Goal: Information Seeking & Learning: Learn about a topic

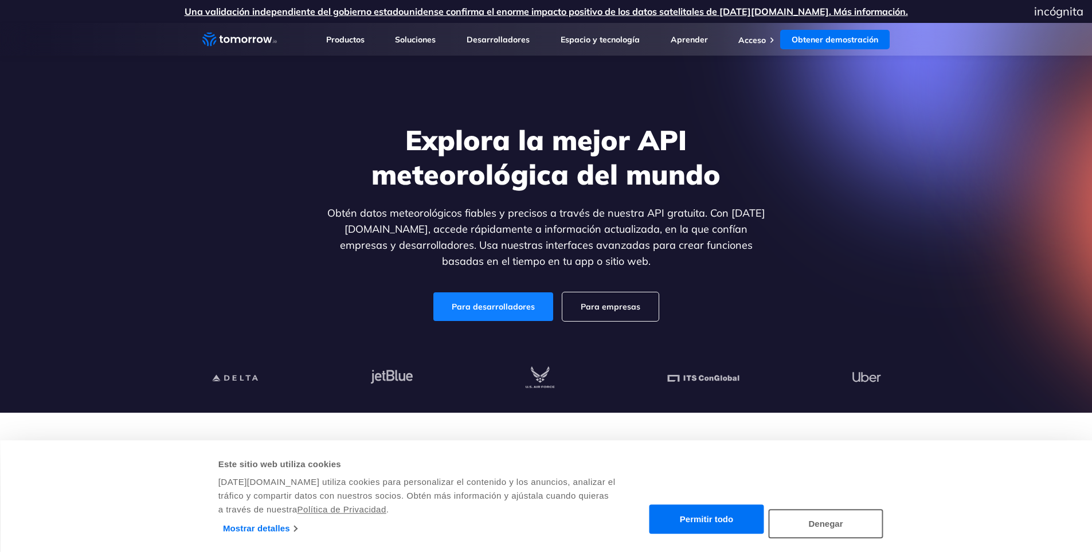
click at [512, 307] on font "Para desarrolladores" at bounding box center [493, 307] width 83 height 10
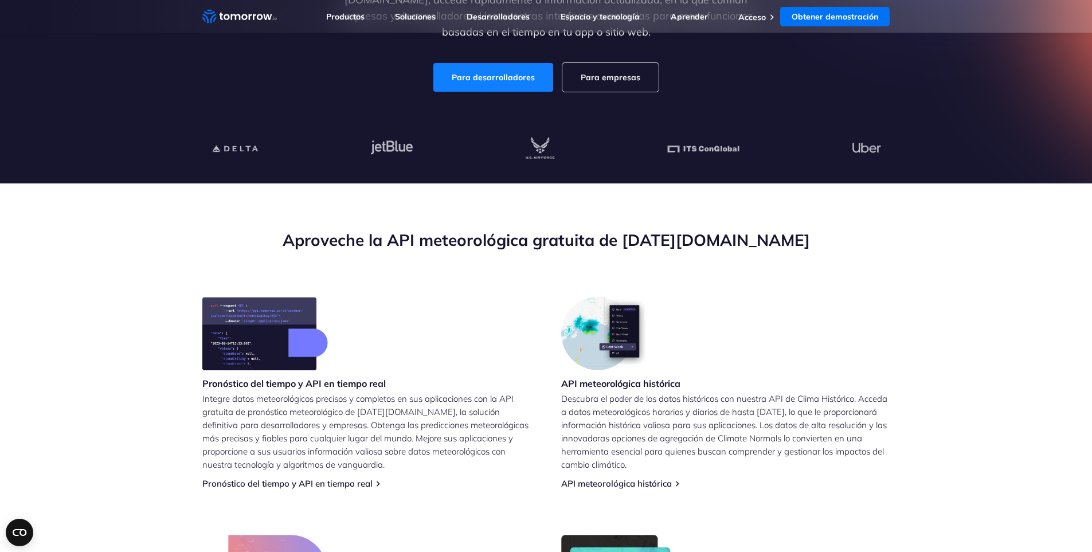
scroll to position [172, 0]
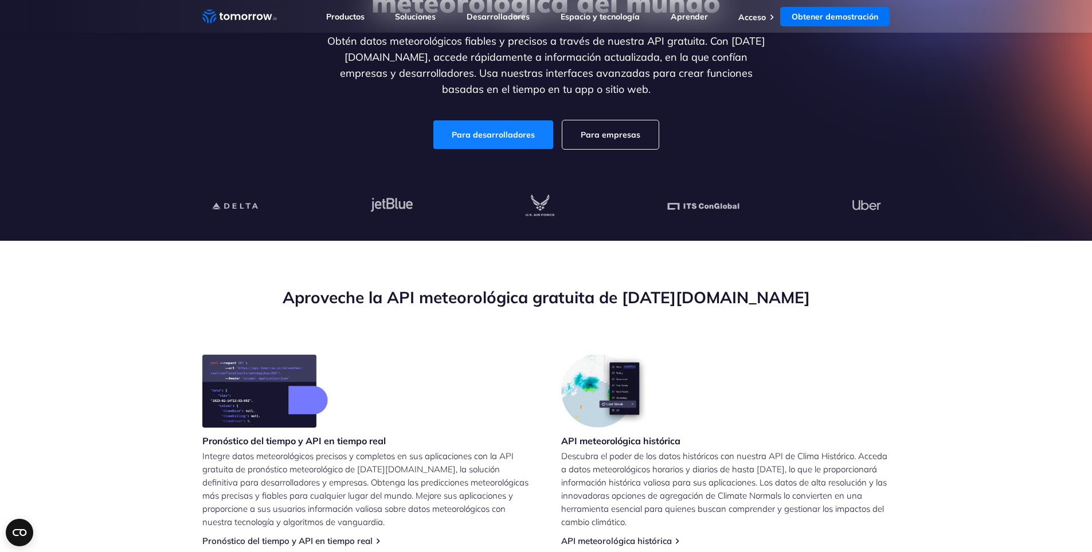
click at [484, 137] on font "Para desarrolladores" at bounding box center [493, 135] width 83 height 10
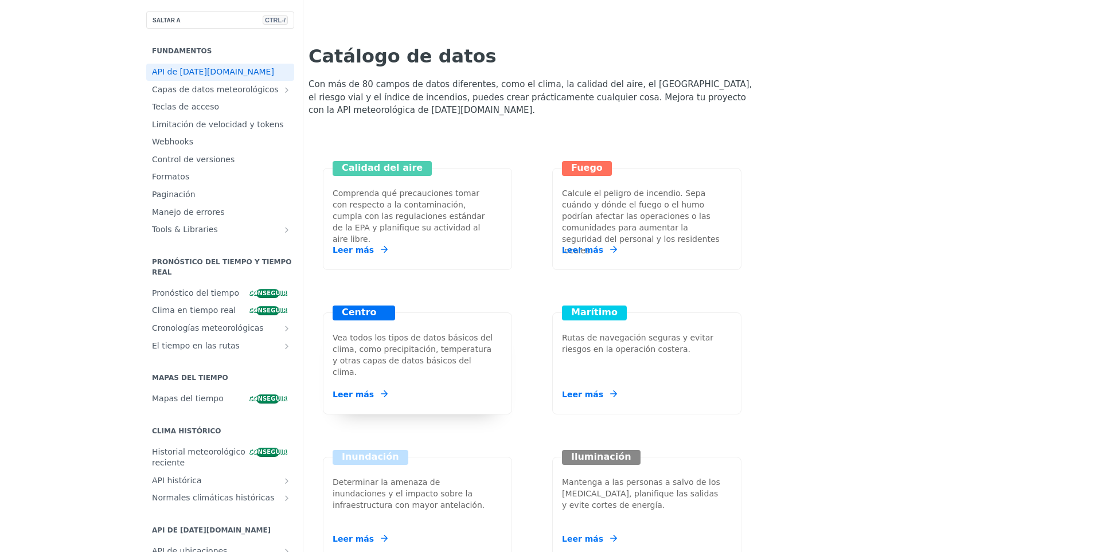
scroll to position [1104, 0]
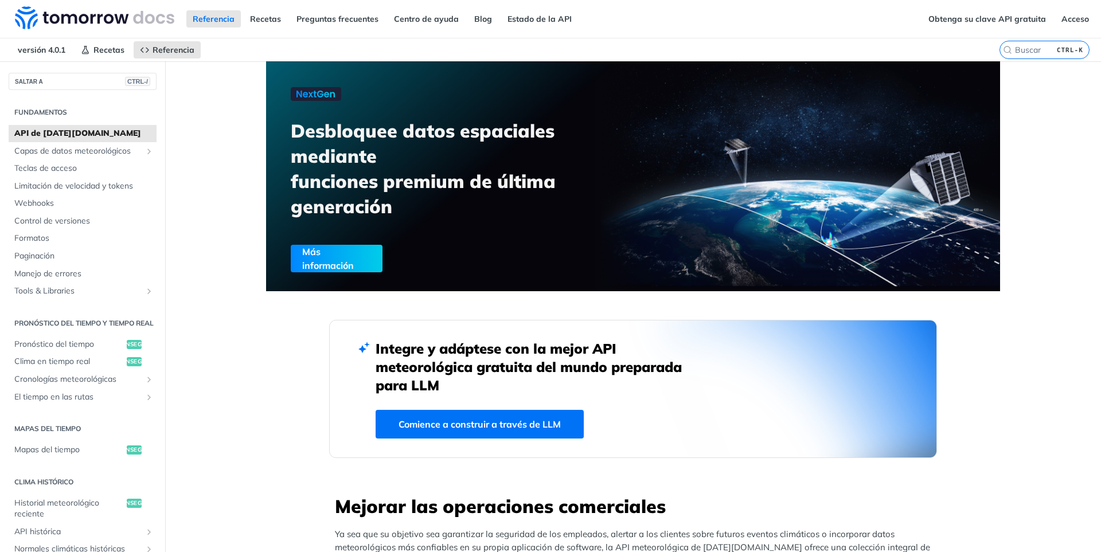
click at [520, 422] on font "Comience a construir a través de LLM" at bounding box center [479, 423] width 162 height 11
